Goal: Ask a question

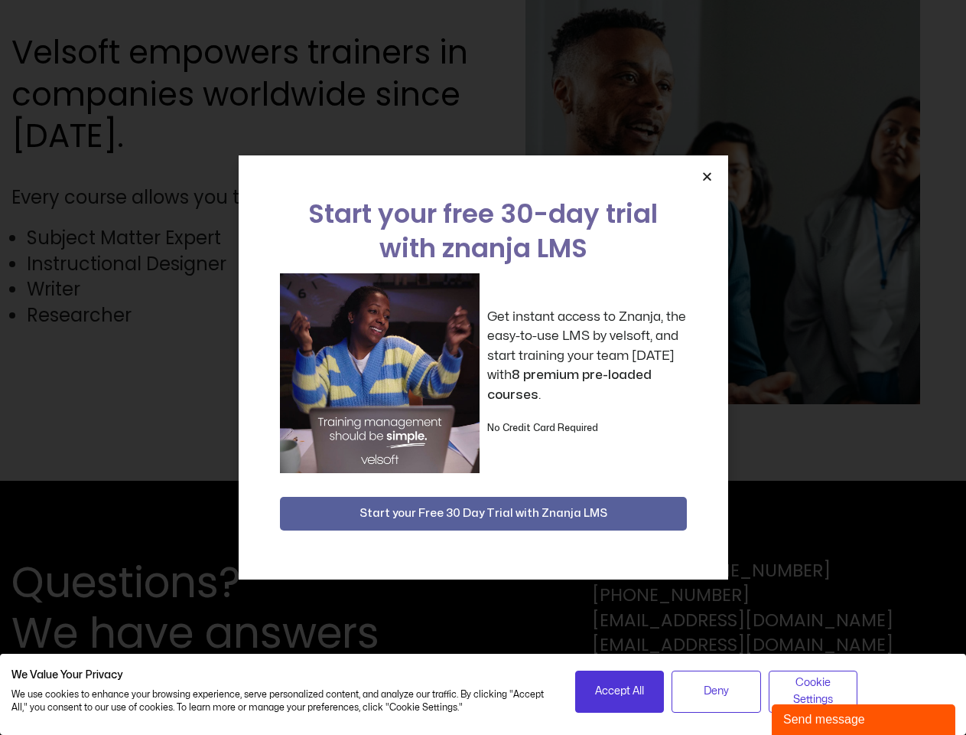
click at [483, 367] on div "Get instant access to Znanja, the easy-to-use LMS by velsoft, and start trainin…" at bounding box center [483, 373] width 407 height 200
click at [707, 176] on icon "Close" at bounding box center [707, 176] width 11 height 11
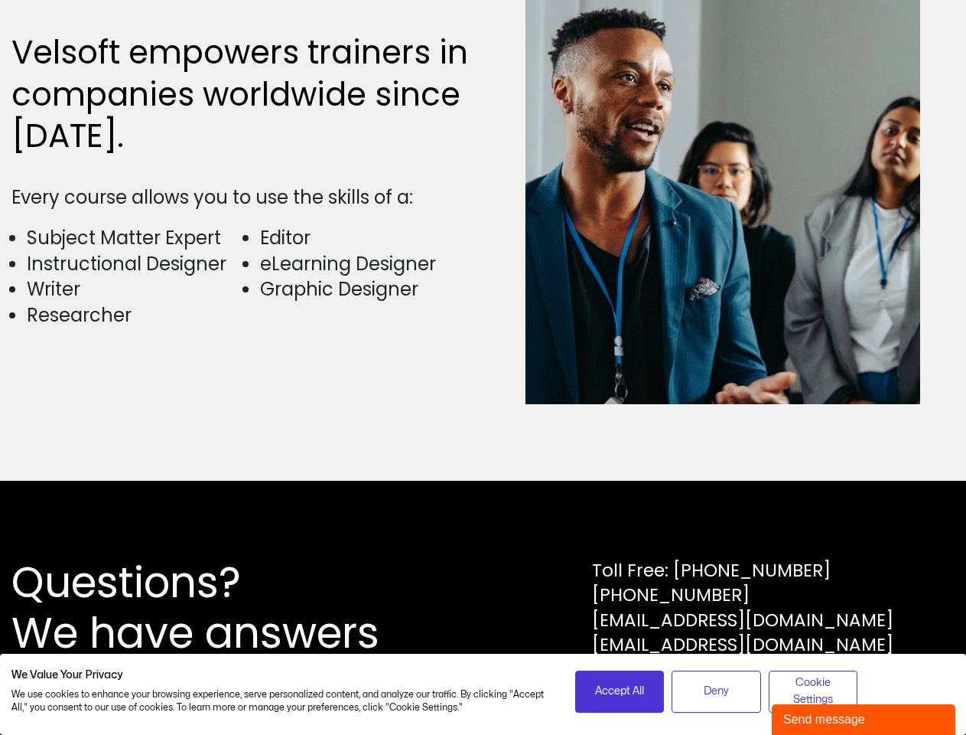
click at [484, 513] on div "Questions? We have answers Toll Free: [PHONE_NUMBER] [PHONE_NUMBER] [EMAIL_ADDR…" at bounding box center [483, 608] width 966 height 254
click at [620, 691] on span "Accept All" at bounding box center [619, 691] width 49 height 17
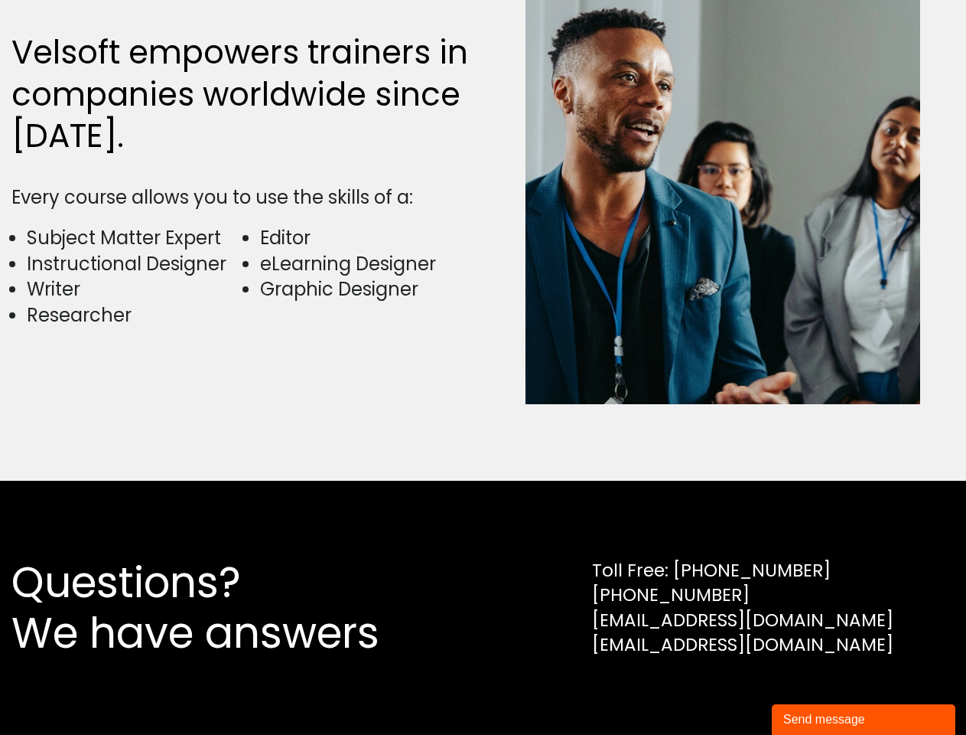
click at [716, 691] on div "Questions? We have answers Toll Free: [PHONE_NUMBER] [PHONE_NUMBER] [EMAIL_ADDR…" at bounding box center [483, 608] width 966 height 254
click at [813, 691] on div "Questions? We have answers Toll Free: [PHONE_NUMBER] [PHONE_NUMBER] [EMAIL_ADDR…" at bounding box center [483, 608] width 966 height 254
click at [864, 719] on div "Send message" at bounding box center [864, 719] width 161 height 18
